Goal: Task Accomplishment & Management: Manage account settings

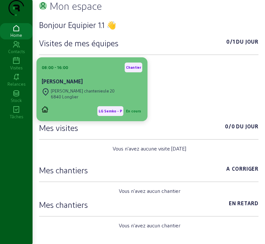
click at [77, 72] on div "08:00 - 16:00 Chantier" at bounding box center [92, 68] width 101 height 10
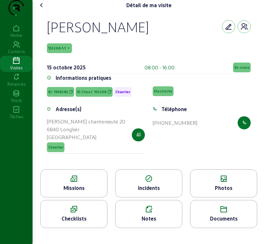
click at [83, 192] on div "Missions" at bounding box center [74, 188] width 66 height 8
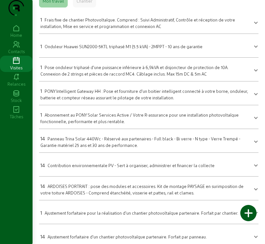
scroll to position [33, 0]
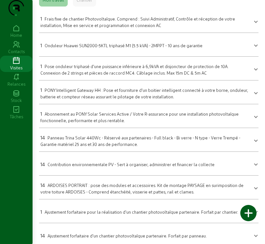
click at [135, 195] on div "14 ARDOISES PORTRAIT : pose des modules et accessoires. Kit de montage PAYSAGE …" at bounding box center [144, 188] width 209 height 14
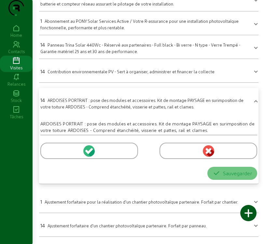
scroll to position [130, 0]
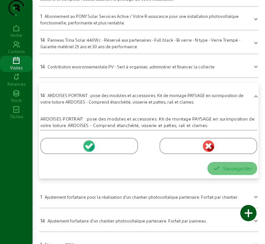
click at [89, 149] on icon at bounding box center [90, 146] width 6 height 6
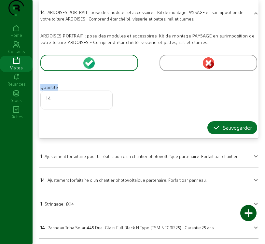
scroll to position [228, 0]
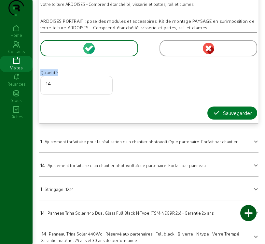
click at [230, 117] on div "Sauvegarder" at bounding box center [232, 113] width 39 height 8
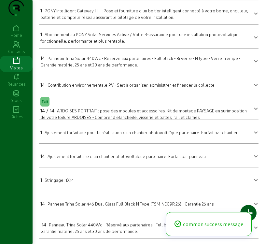
scroll to position [125, 0]
click at [256, 181] on span at bounding box center [256, 179] width 3 height 8
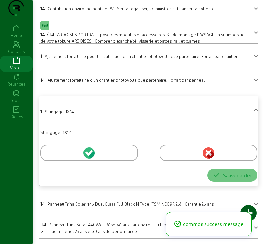
scroll to position [201, 0]
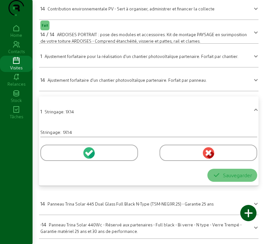
click at [90, 155] on icon at bounding box center [91, 154] width 7 height 8
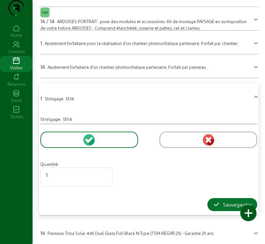
click at [220, 216] on div at bounding box center [222, 213] width 16 height 16
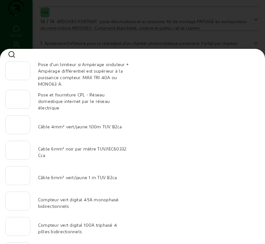
scroll to position [65, 0]
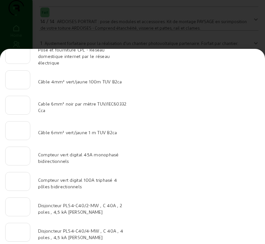
click at [242, 41] on div at bounding box center [132, 122] width 265 height 244
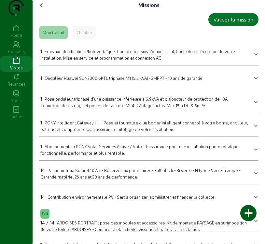
scroll to position [201, 0]
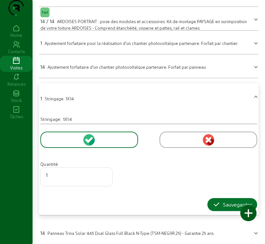
click at [222, 217] on div at bounding box center [222, 213] width 16 height 16
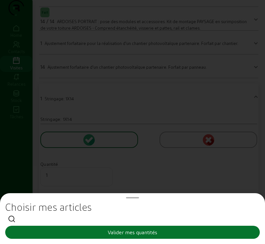
scroll to position [0, 0]
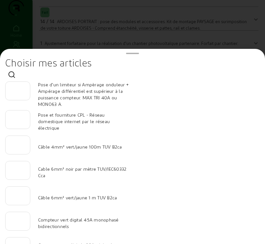
click at [213, 29] on div at bounding box center [132, 122] width 265 height 244
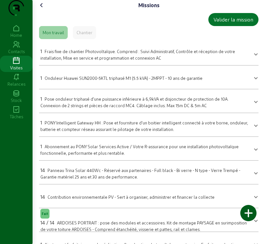
scroll to position [201, 0]
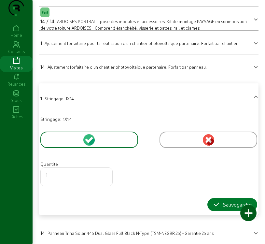
click at [213, 208] on icon "button" at bounding box center [217, 205] width 8 height 8
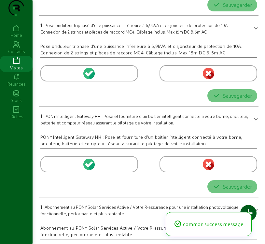
scroll to position [125, 0]
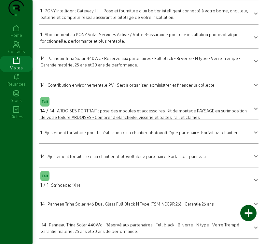
click at [93, 203] on span "Panneau Trina Solar 445 Dual Glass Full Black N-Type (TSM-NEG9R.25) - Garantie …" at bounding box center [131, 203] width 166 height 5
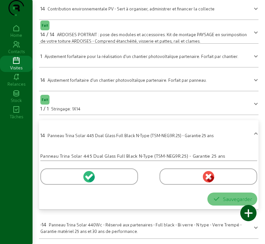
scroll to position [201, 0]
click at [89, 179] on icon at bounding box center [90, 177] width 6 height 6
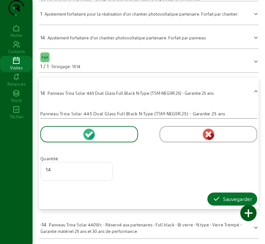
scroll to position [244, 0]
click at [228, 198] on div "Sauvegarder" at bounding box center [232, 199] width 39 height 8
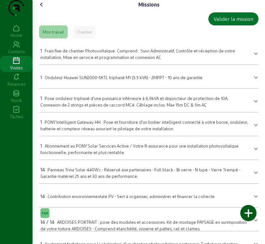
scroll to position [0, 0]
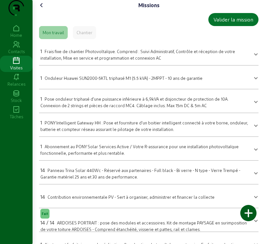
click at [247, 217] on div at bounding box center [248, 213] width 16 height 16
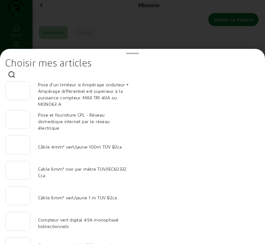
click at [17, 172] on input "number" at bounding box center [18, 168] width 14 height 8
type input "60"
click at [16, 198] on input "number" at bounding box center [18, 194] width 14 height 8
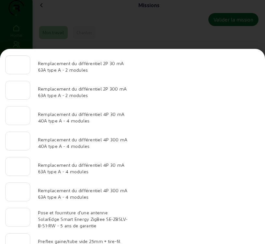
scroll to position [675, 0]
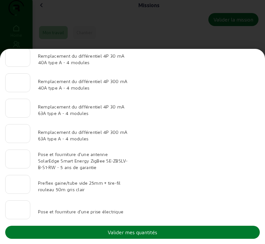
type input "30"
click at [168, 233] on button "Valider mes quantités" at bounding box center [132, 232] width 255 height 13
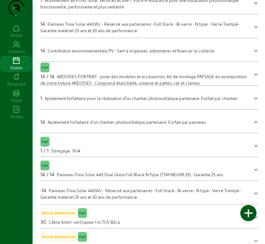
scroll to position [10, 0]
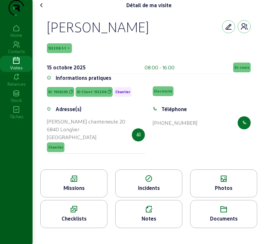
click at [223, 197] on div "Photos" at bounding box center [223, 183] width 67 height 28
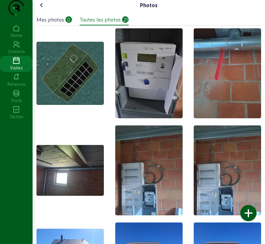
click at [60, 23] on div "Mes photos" at bounding box center [50, 20] width 28 height 8
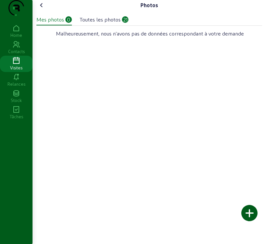
click at [251, 214] on div at bounding box center [250, 213] width 16 height 16
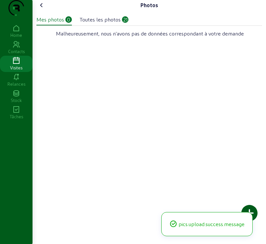
click at [45, 10] on div "Photos Mes photos 0 Toutes les photos 21 Malheureusement, nous n'avons pas de d…" at bounding box center [150, 22] width 234 height 45
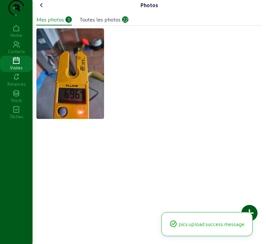
click at [251, 209] on div at bounding box center [250, 213] width 16 height 16
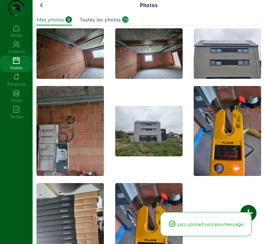
click at [65, 75] on img at bounding box center [69, 53] width 67 height 50
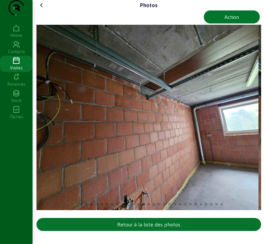
click at [234, 131] on img "1 / 29" at bounding box center [147, 117] width 222 height 185
click at [213, 130] on img "1 / 29" at bounding box center [147, 117] width 222 height 185
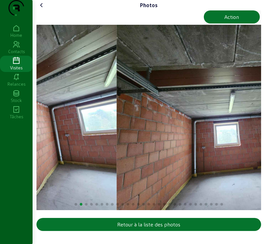
click at [64, 113] on img "1 / 29" at bounding box center [5, 117] width 222 height 185
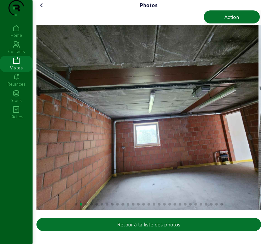
click at [223, 160] on img "2 / 29" at bounding box center [147, 117] width 222 height 185
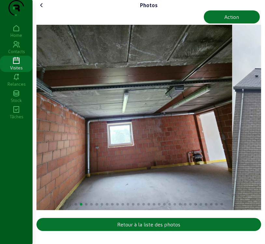
click at [186, 155] on img "2 / 29" at bounding box center [121, 117] width 222 height 185
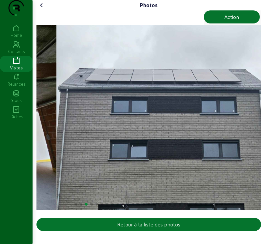
click at [19, 139] on div "Photos Action Retour à la liste des photos Home Contacts Visites Relances Stock…" at bounding box center [132, 122] width 265 height 244
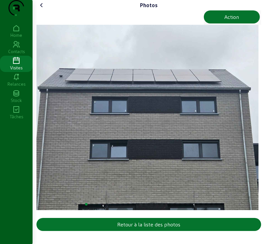
click at [235, 150] on img "3 / 29" at bounding box center [147, 117] width 222 height 185
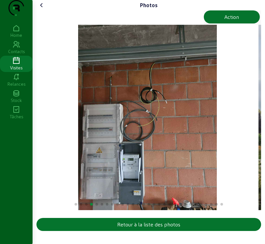
click at [224, 155] on div "4 / 29" at bounding box center [147, 117] width 222 height 185
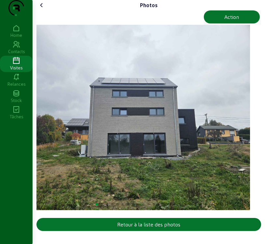
click at [228, 151] on img "5 / 29" at bounding box center [139, 117] width 222 height 185
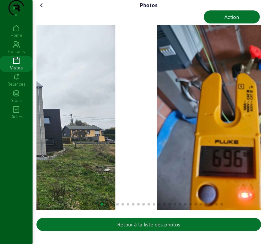
click at [67, 147] on img "5 / 29" at bounding box center [4, 117] width 222 height 185
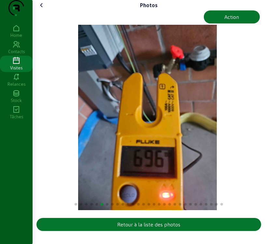
click at [168, 157] on img "6 / 29" at bounding box center [147, 117] width 139 height 185
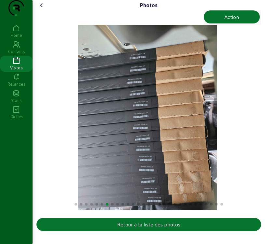
click at [179, 160] on img "7 / 29" at bounding box center [147, 117] width 139 height 185
click at [29, 156] on div "Photos Action Retour à la liste des photos Home Contacts Visites Relances Stock…" at bounding box center [132, 122] width 265 height 244
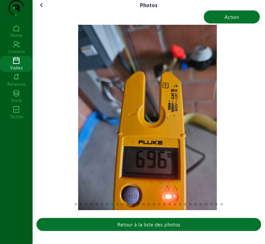
click at [186, 163] on img "8 / 29" at bounding box center [147, 117] width 139 height 185
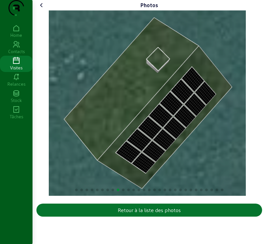
click at [24, 163] on div "Photos Retour à la liste des photos Home Contacts Visites Relances Stock Tâches" at bounding box center [133, 122] width 266 height 244
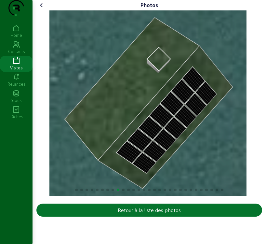
click at [188, 164] on img "9 / 29" at bounding box center [149, 102] width 198 height 185
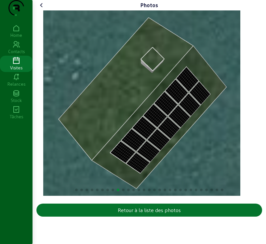
click at [64, 163] on img "9 / 29" at bounding box center [142, 102] width 198 height 185
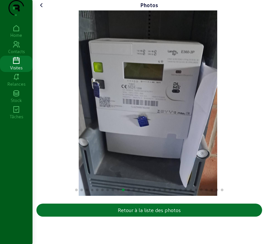
click at [43, 9] on icon at bounding box center [42, 5] width 8 height 8
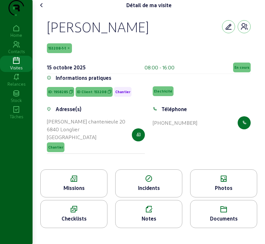
click at [229, 192] on div "Photos" at bounding box center [224, 188] width 66 height 8
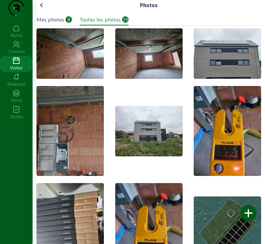
click at [249, 214] on div at bounding box center [248, 213] width 16 height 16
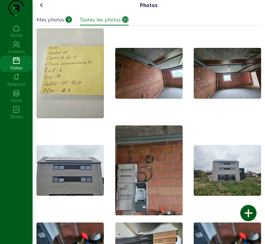
click at [41, 9] on icon at bounding box center [42, 5] width 8 height 8
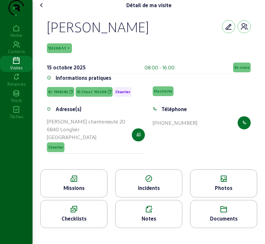
scroll to position [19, 0]
click at [140, 222] on div "Notes" at bounding box center [149, 219] width 66 height 8
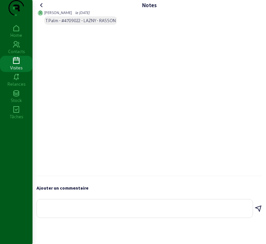
click at [46, 211] on textarea at bounding box center [145, 207] width 206 height 8
click at [67, 211] on textarea at bounding box center [145, 207] width 206 height 8
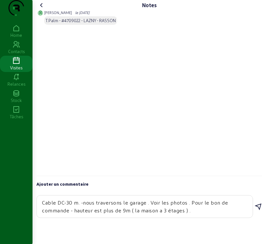
type textarea "Cable DC-30 m. -nous traversons le garage . Voir les photos . Pour le bon de co…"
click at [261, 211] on icon at bounding box center [259, 207] width 8 height 8
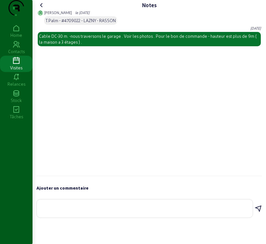
click at [42, 218] on div at bounding box center [144, 208] width 217 height 19
type textarea "l"
click at [41, 9] on icon at bounding box center [42, 5] width 8 height 8
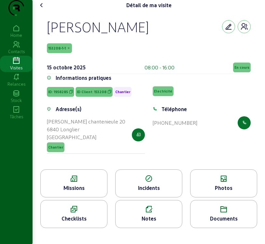
click at [205, 192] on div "Photos" at bounding box center [224, 188] width 66 height 8
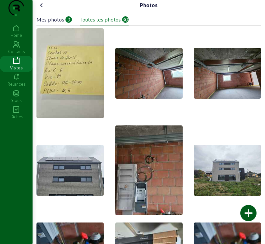
click at [44, 9] on icon at bounding box center [42, 5] width 8 height 8
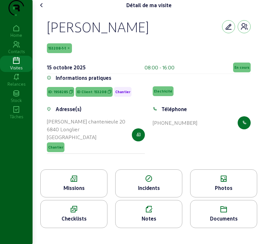
click at [86, 192] on div "Missions" at bounding box center [74, 188] width 66 height 8
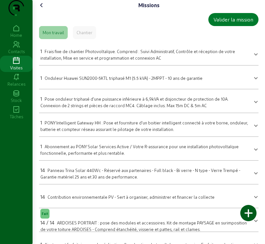
click at [230, 23] on div "Valider la mission" at bounding box center [234, 20] width 40 height 8
click at [42, 9] on icon at bounding box center [42, 5] width 8 height 8
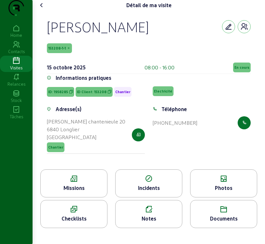
click at [239, 70] on span "En cours" at bounding box center [242, 67] width 15 height 5
click at [240, 70] on span "En cours" at bounding box center [242, 67] width 15 height 5
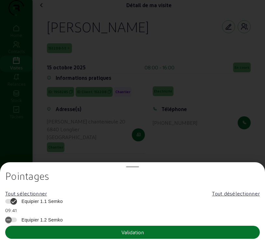
click at [36, 202] on span "Equipier 1.1 Semko" at bounding box center [40, 201] width 45 height 7
click at [17, 202] on button "Equipier 1.1 Semko" at bounding box center [11, 201] width 12 height 5
click at [37, 230] on button "Validation" at bounding box center [132, 232] width 255 height 13
